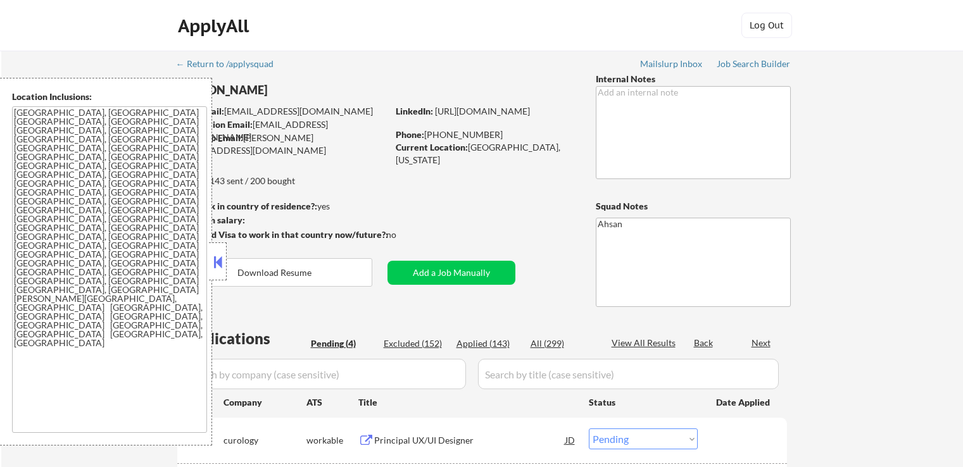
select select ""pending""
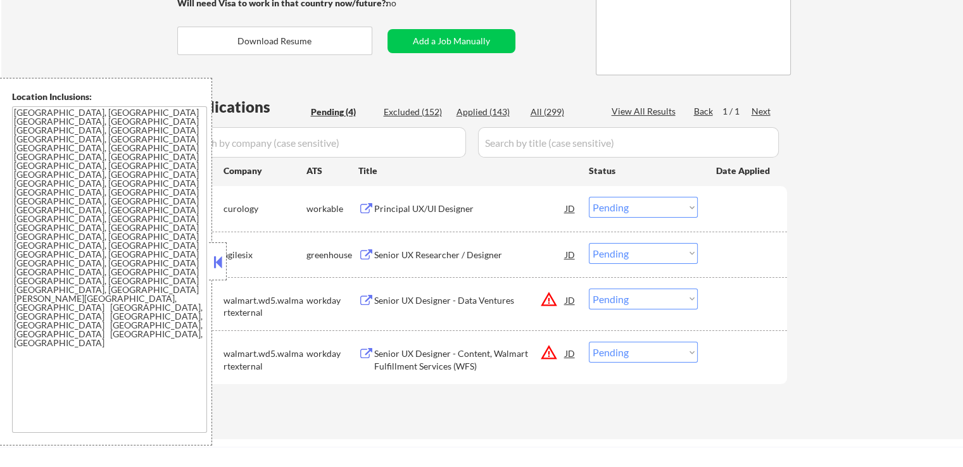
scroll to position [253, 0]
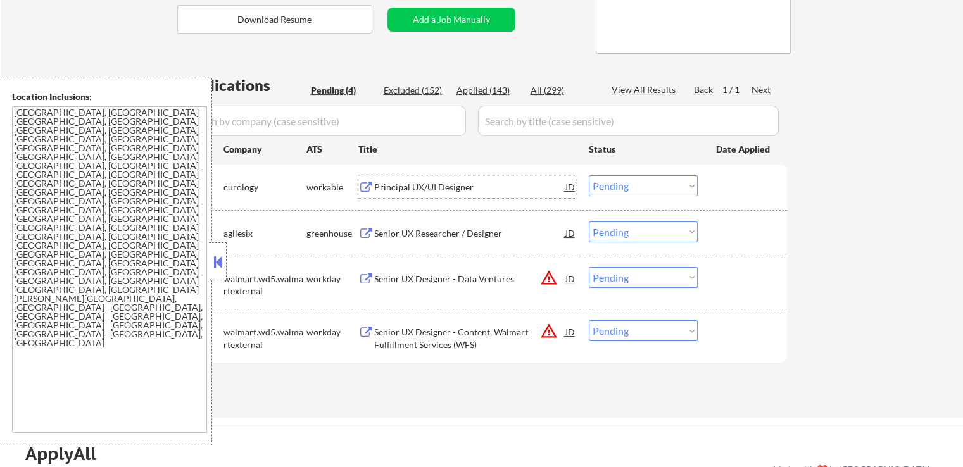
click at [398, 191] on div "Principal UX/UI Designer" at bounding box center [469, 187] width 191 height 13
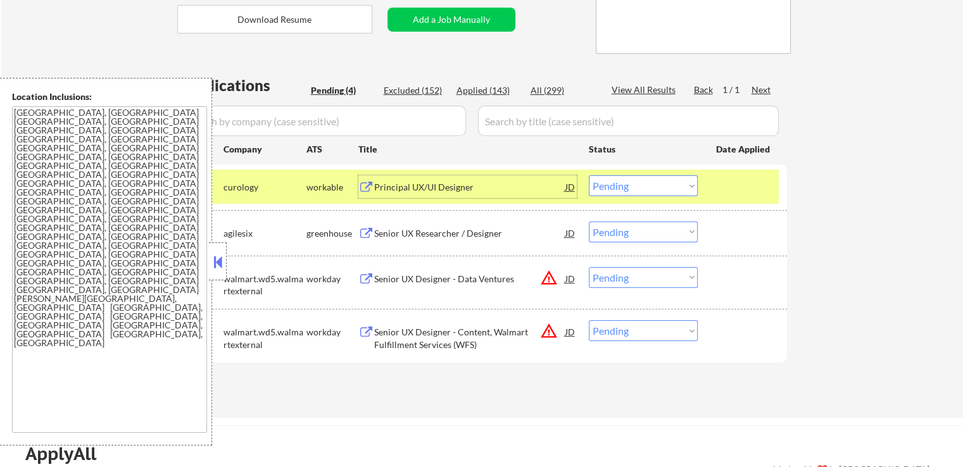
click at [627, 191] on select "Choose an option... Pending Applied Excluded (Questions) Excluded (Expired) Exc…" at bounding box center [643, 185] width 109 height 21
click at [589, 175] on select "Choose an option... Pending Applied Excluded (Questions) Excluded (Expired) Exc…" at bounding box center [643, 185] width 109 height 21
click at [428, 236] on div "Senior UX Researcher / Designer" at bounding box center [469, 233] width 191 height 13
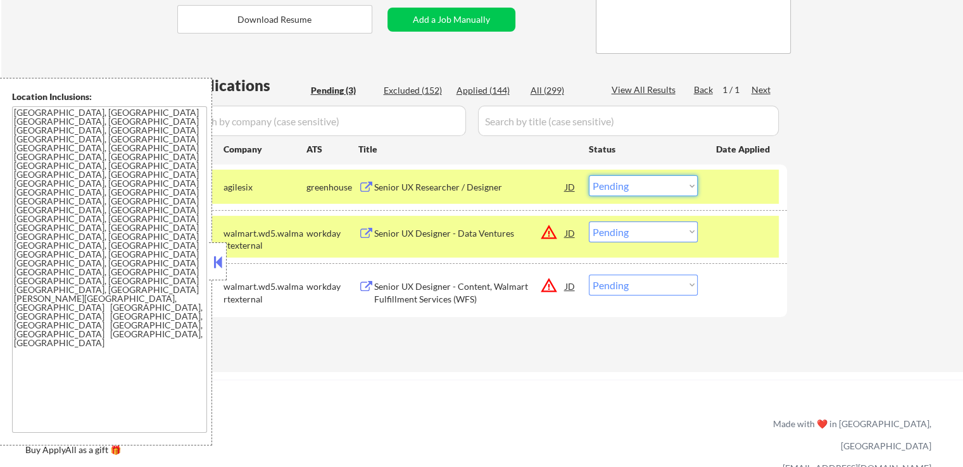
click at [638, 192] on select "Choose an option... Pending Applied Excluded (Questions) Excluded (Expired) Exc…" at bounding box center [643, 185] width 109 height 21
click at [589, 175] on select "Choose an option... Pending Applied Excluded (Questions) Excluded (Expired) Exc…" at bounding box center [643, 185] width 109 height 21
click at [489, 234] on div "Senior UX Designer - Data Ventures" at bounding box center [469, 233] width 191 height 13
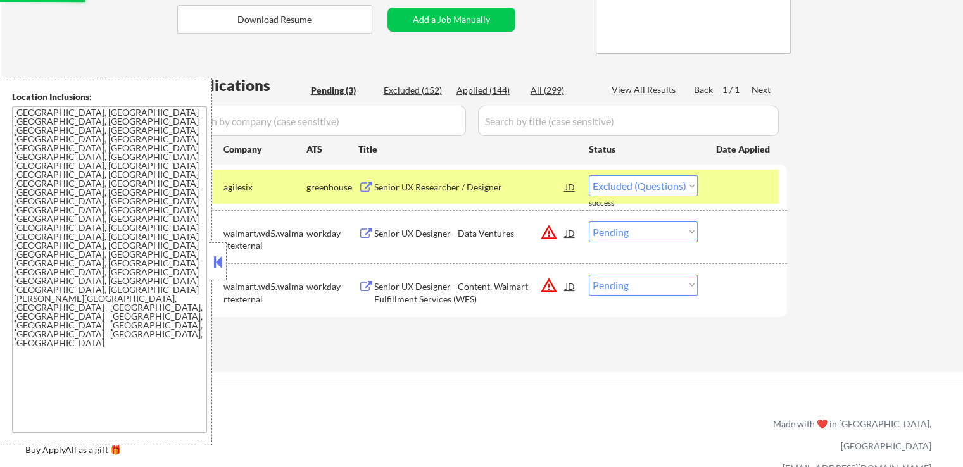
select select ""pending""
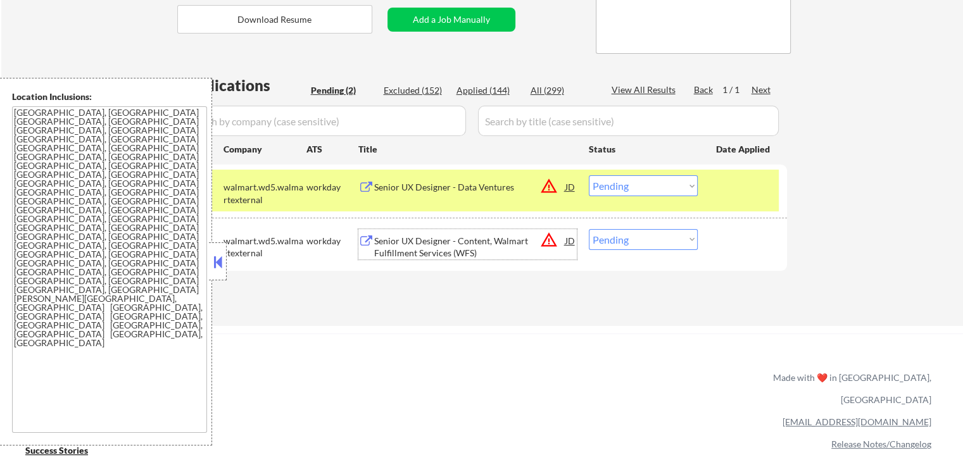
click at [425, 242] on div "Senior UX Designer - Content, Walmart Fulfillment Services (WFS)" at bounding box center [469, 247] width 191 height 25
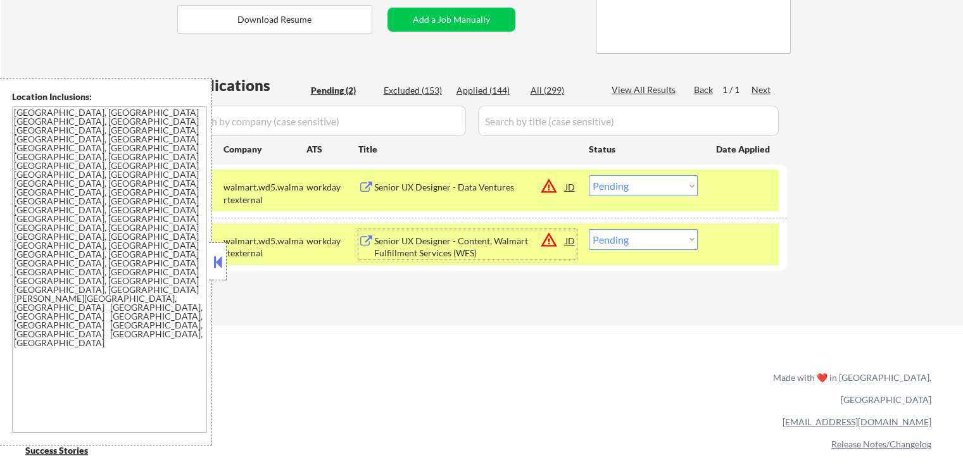
click at [633, 235] on select "Choose an option... Pending Applied Excluded (Questions) Excluded (Expired) Exc…" at bounding box center [643, 239] width 109 height 21
select select ""excluded__location_""
click at [589, 229] on select "Choose an option... Pending Applied Excluded (Questions) Excluded (Expired) Exc…" at bounding box center [643, 239] width 109 height 21
click at [640, 184] on select "Choose an option... Pending Applied Excluded (Questions) Excluded (Expired) Exc…" at bounding box center [643, 185] width 109 height 21
select select ""excluded__location_""
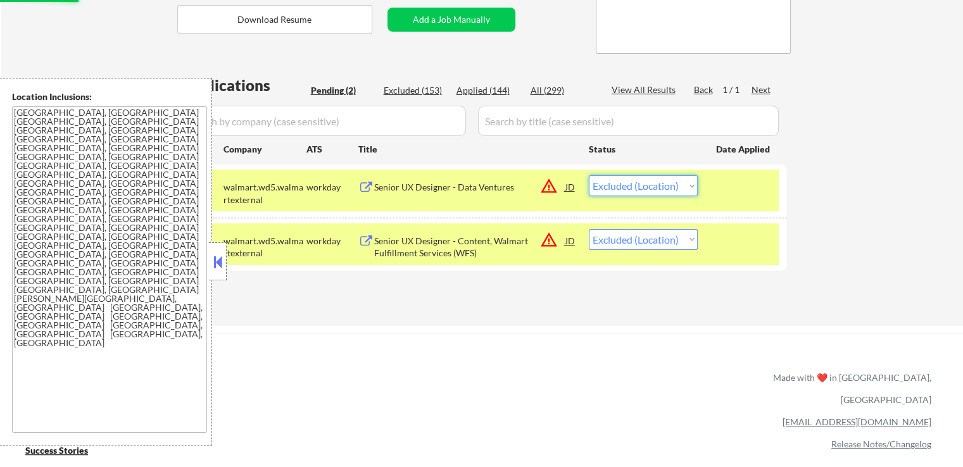
click at [589, 175] on select "Choose an option... Pending Applied Excluded (Questions) Excluded (Expired) Exc…" at bounding box center [643, 185] width 109 height 21
click at [619, 263] on div "success" at bounding box center [614, 265] width 51 height 11
